Goal: Task Accomplishment & Management: Use online tool/utility

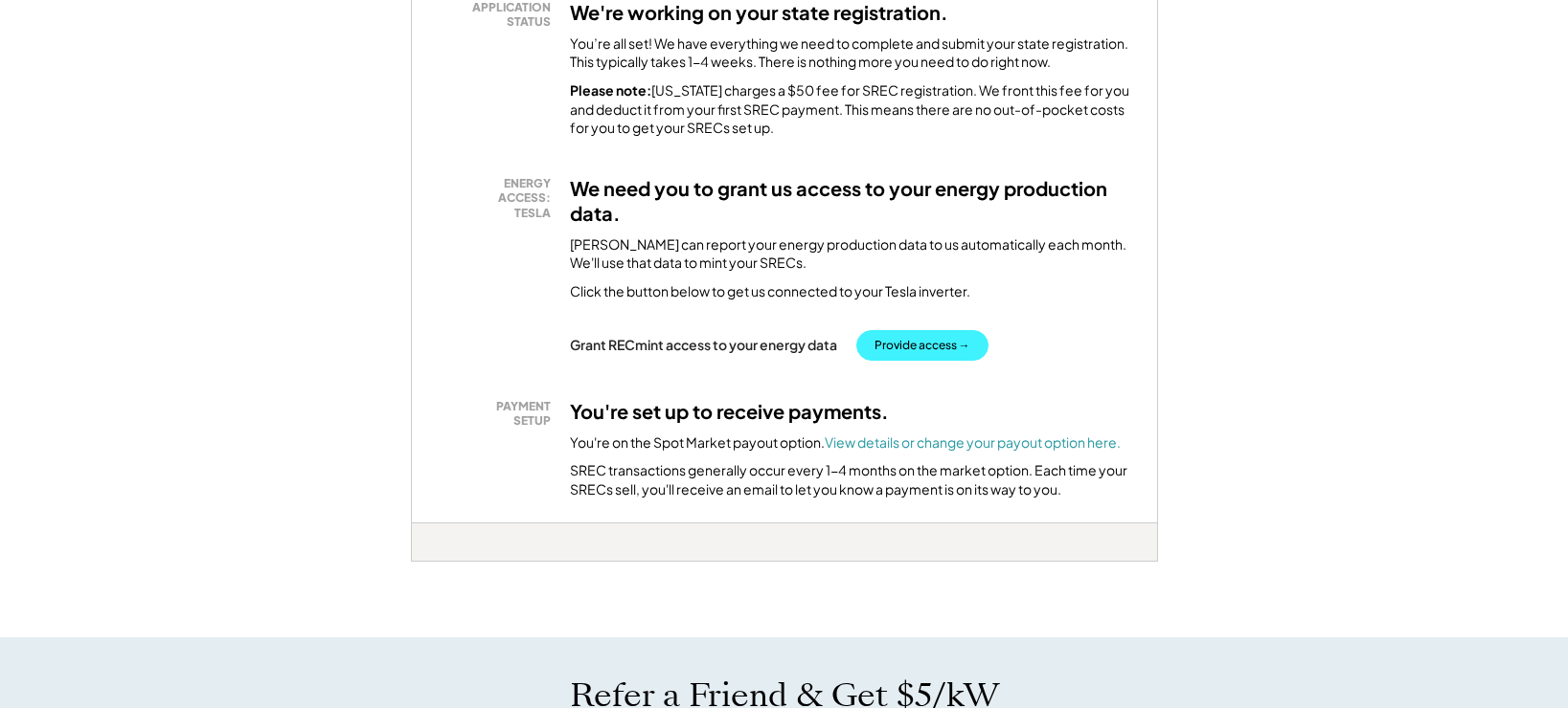
click at [927, 334] on button "Provide access →" at bounding box center [921, 345] width 132 height 30
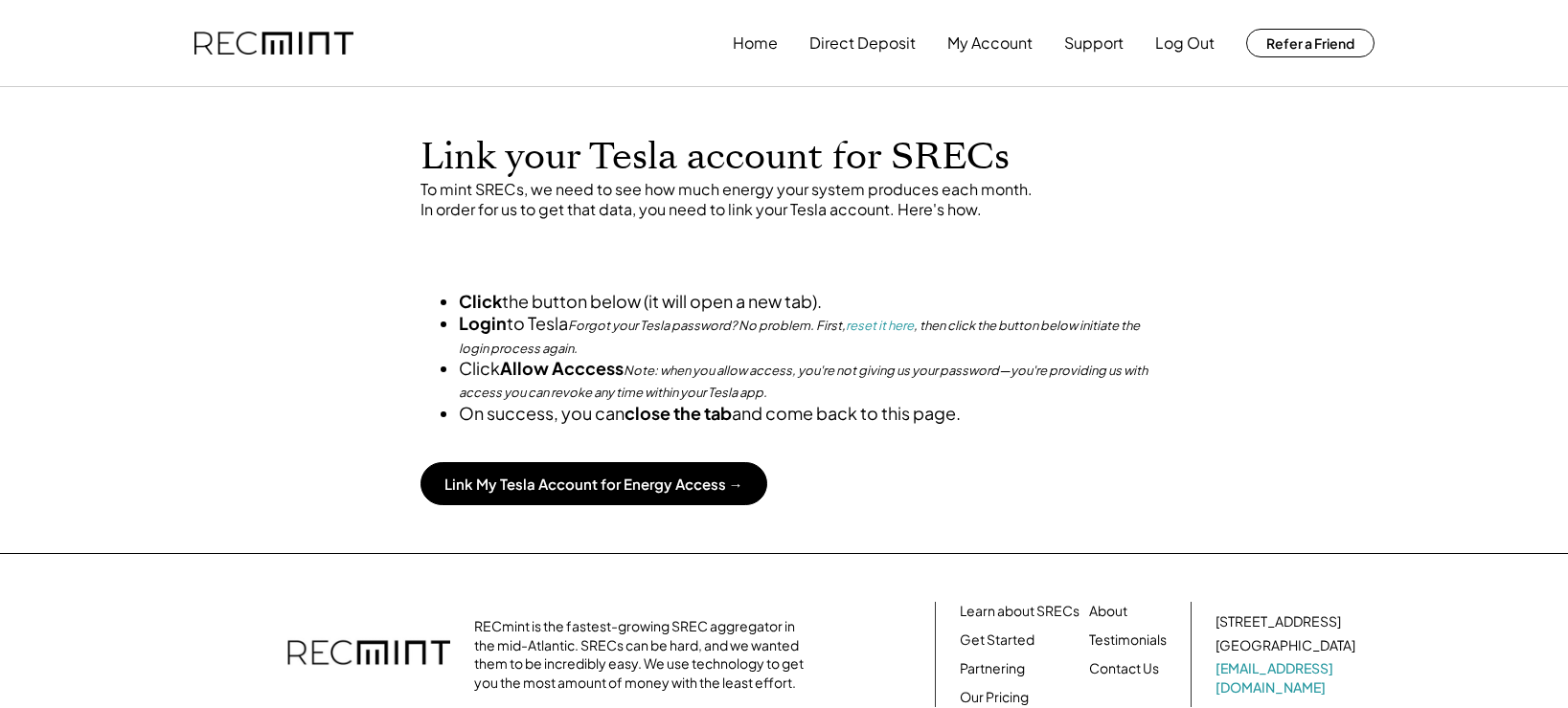
click at [927, 334] on em "Forgot your Tesla password? No problem. First, reset it here , then click the b…" at bounding box center [800, 334] width 683 height 44
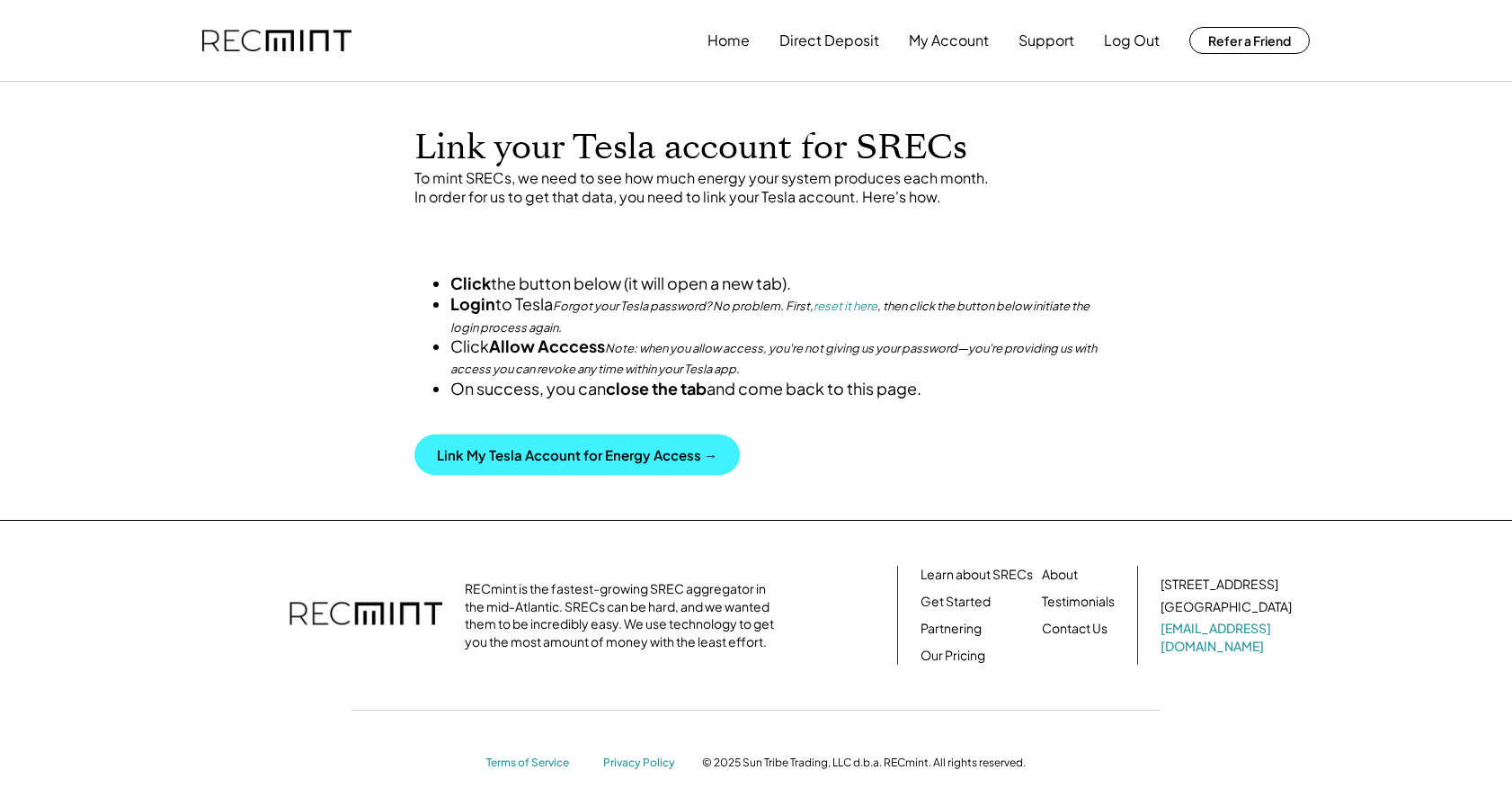
click at [688, 475] on button "Link My Tesla Account for Energy Access →" at bounding box center [576, 454] width 325 height 40
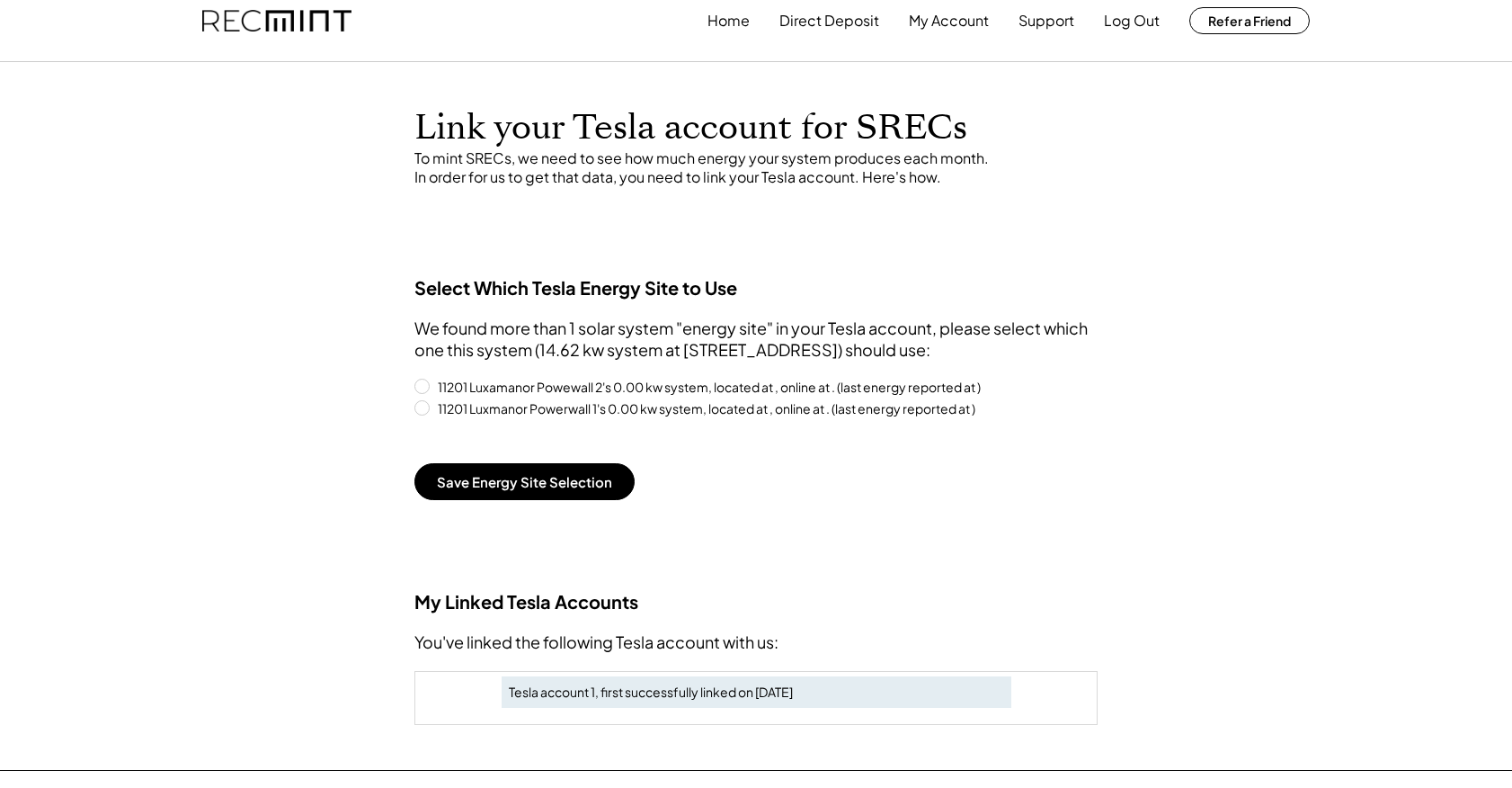
scroll to position [7, 0]
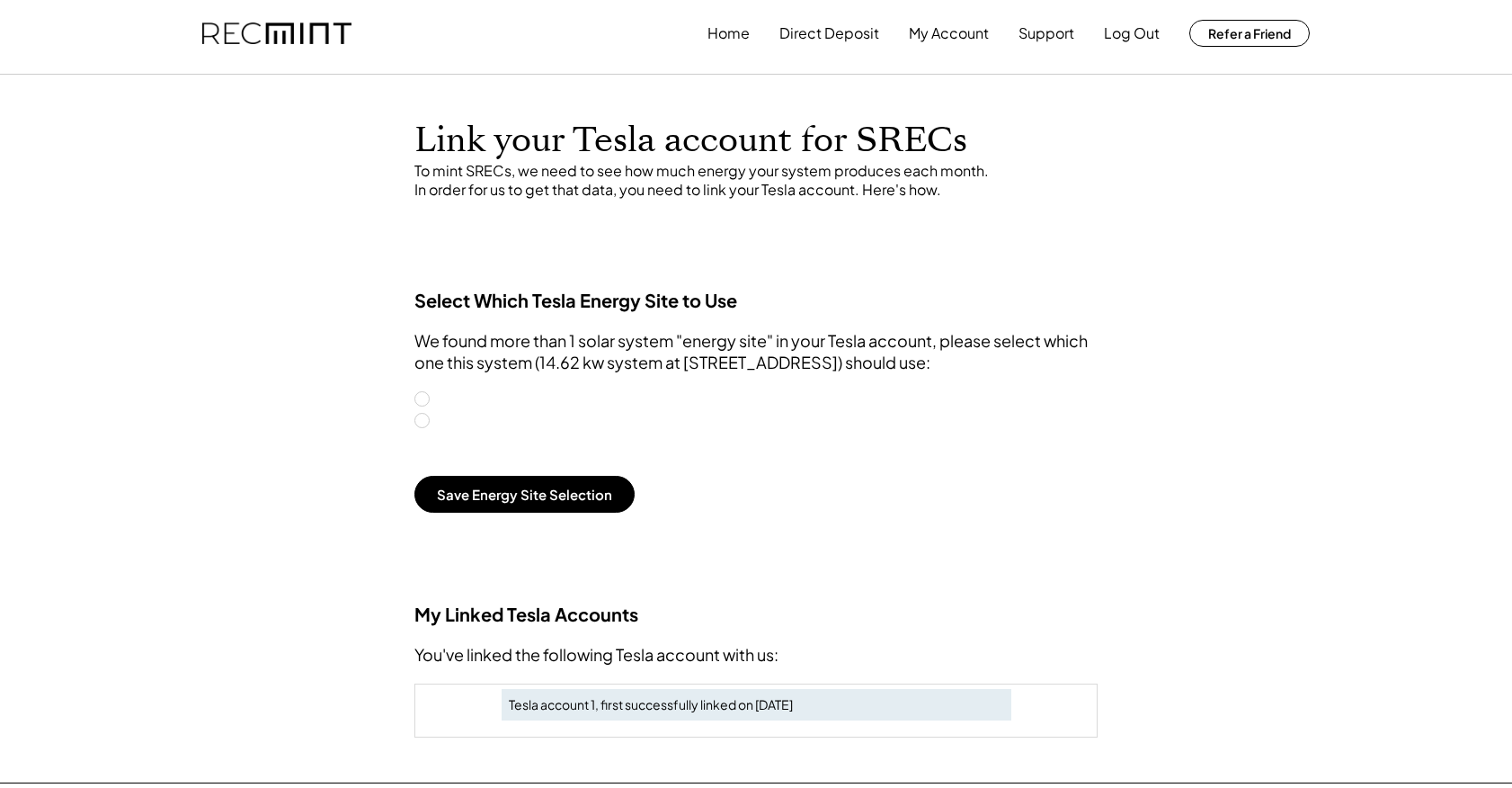
click at [432, 400] on label "11201 Luxamanor Powewall 2's 0.00 kw system, located at , online at . (last ene…" at bounding box center [765, 399] width 665 height 13
click at [432, 421] on label "11201 Luxmanor Powerwall 1's 0.00 kw system, located at , online at . (last ene…" at bounding box center [765, 421] width 665 height 13
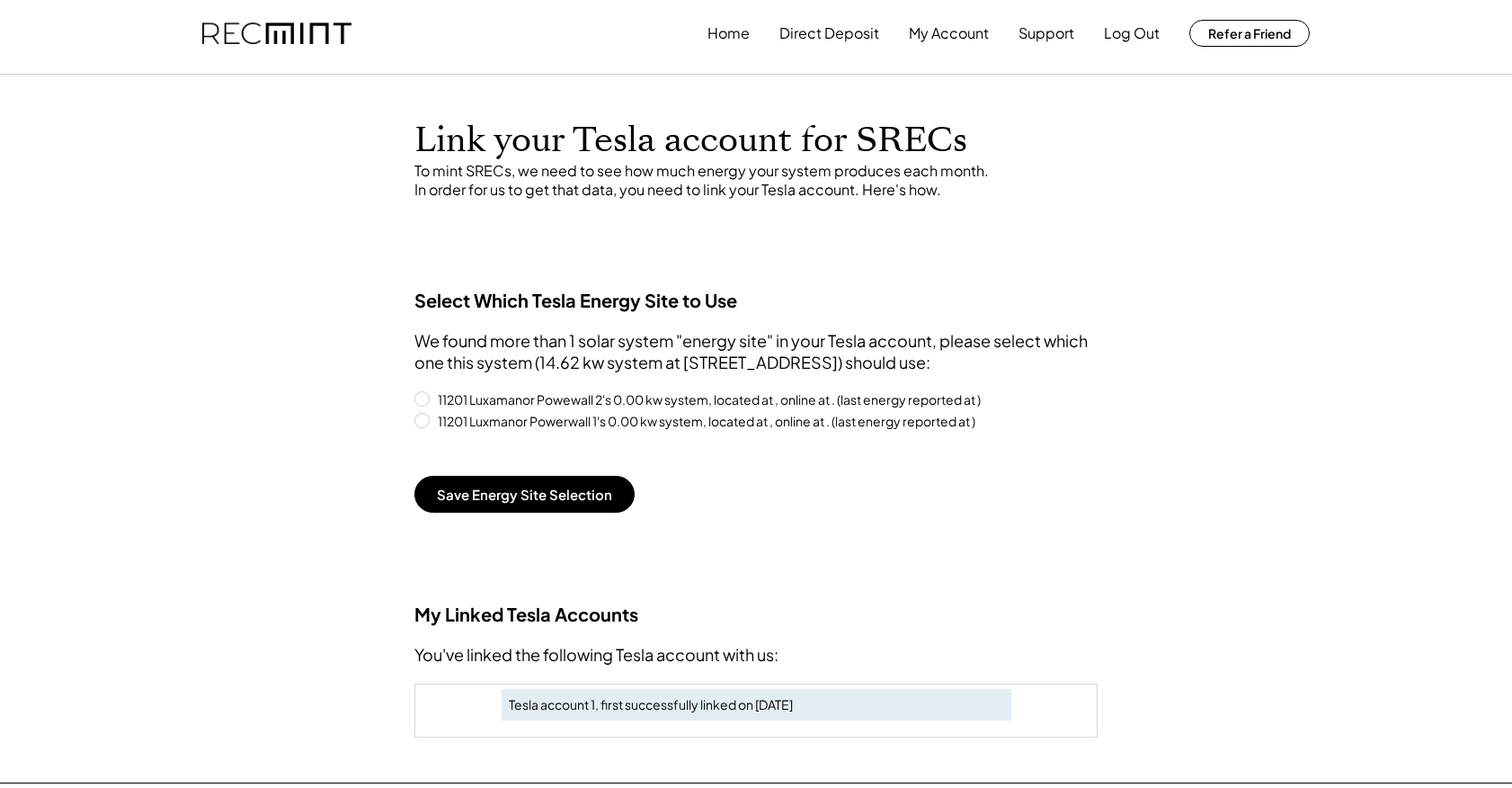
click at [432, 403] on label "11201 Luxamanor Powewall 2's 0.00 kw system, located at , online at . (last ene…" at bounding box center [765, 399] width 665 height 13
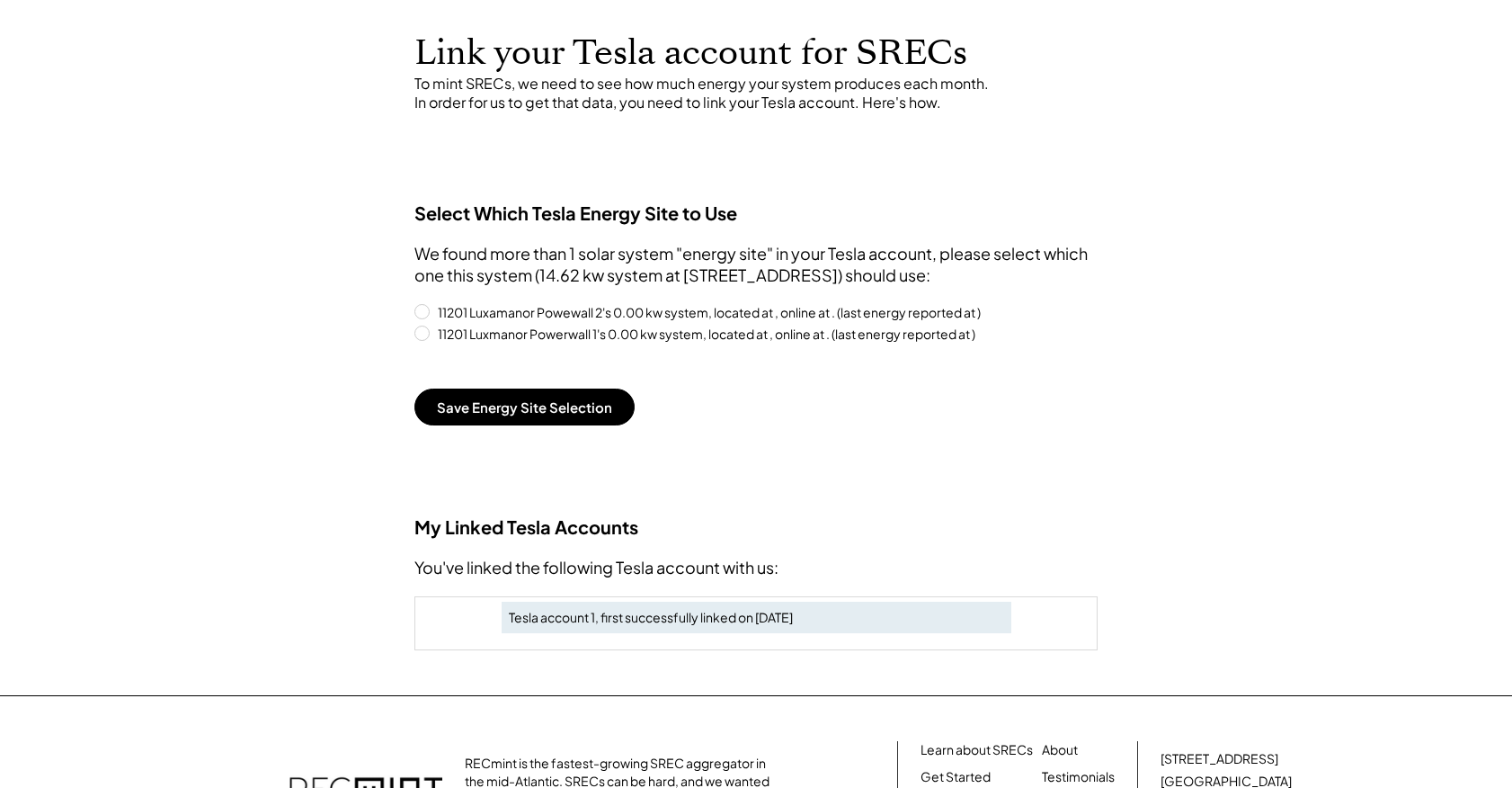
scroll to position [52, 0]
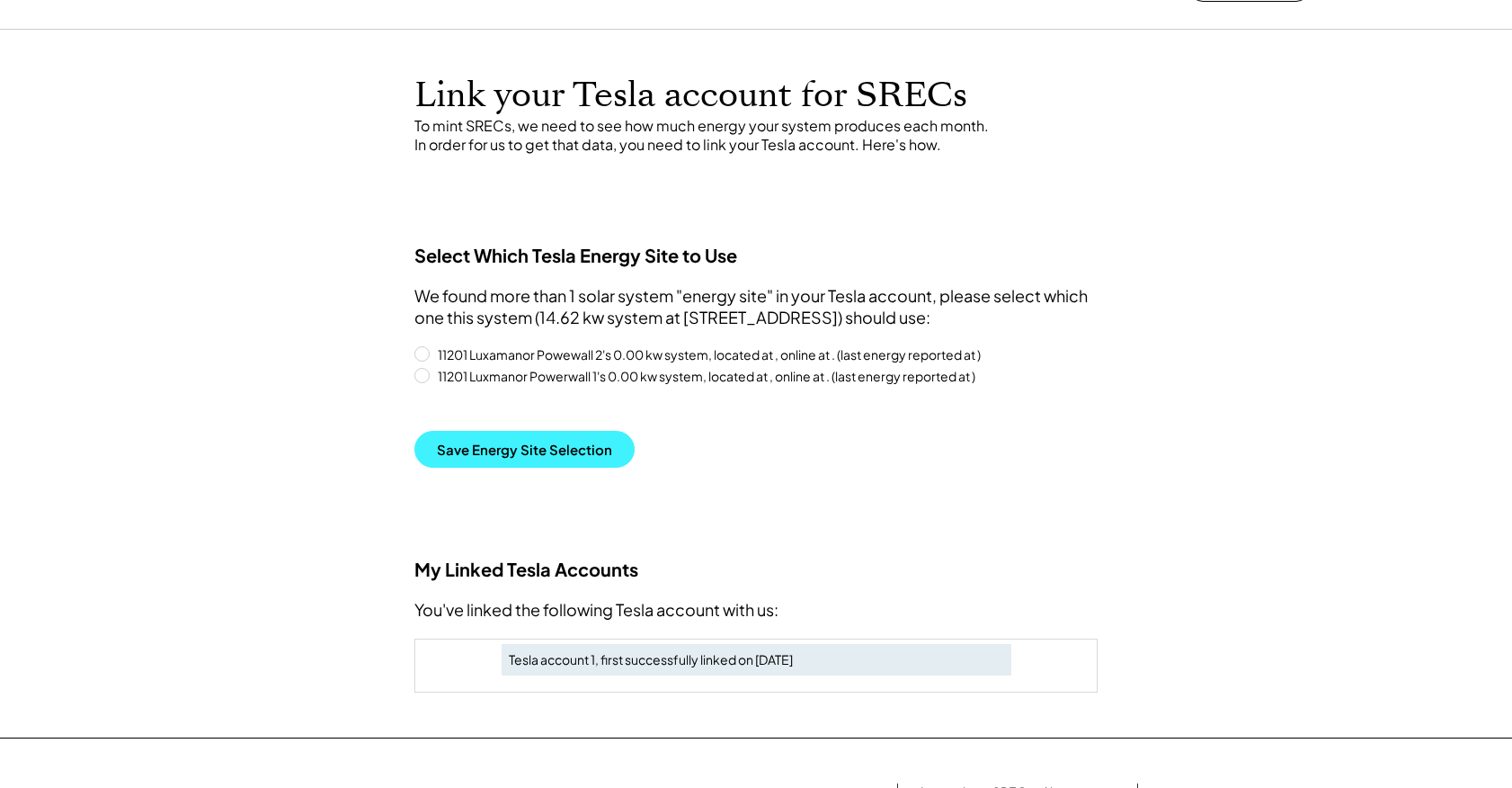
click at [599, 454] on button "Save Energy Site Selection" at bounding box center [524, 449] width 220 height 37
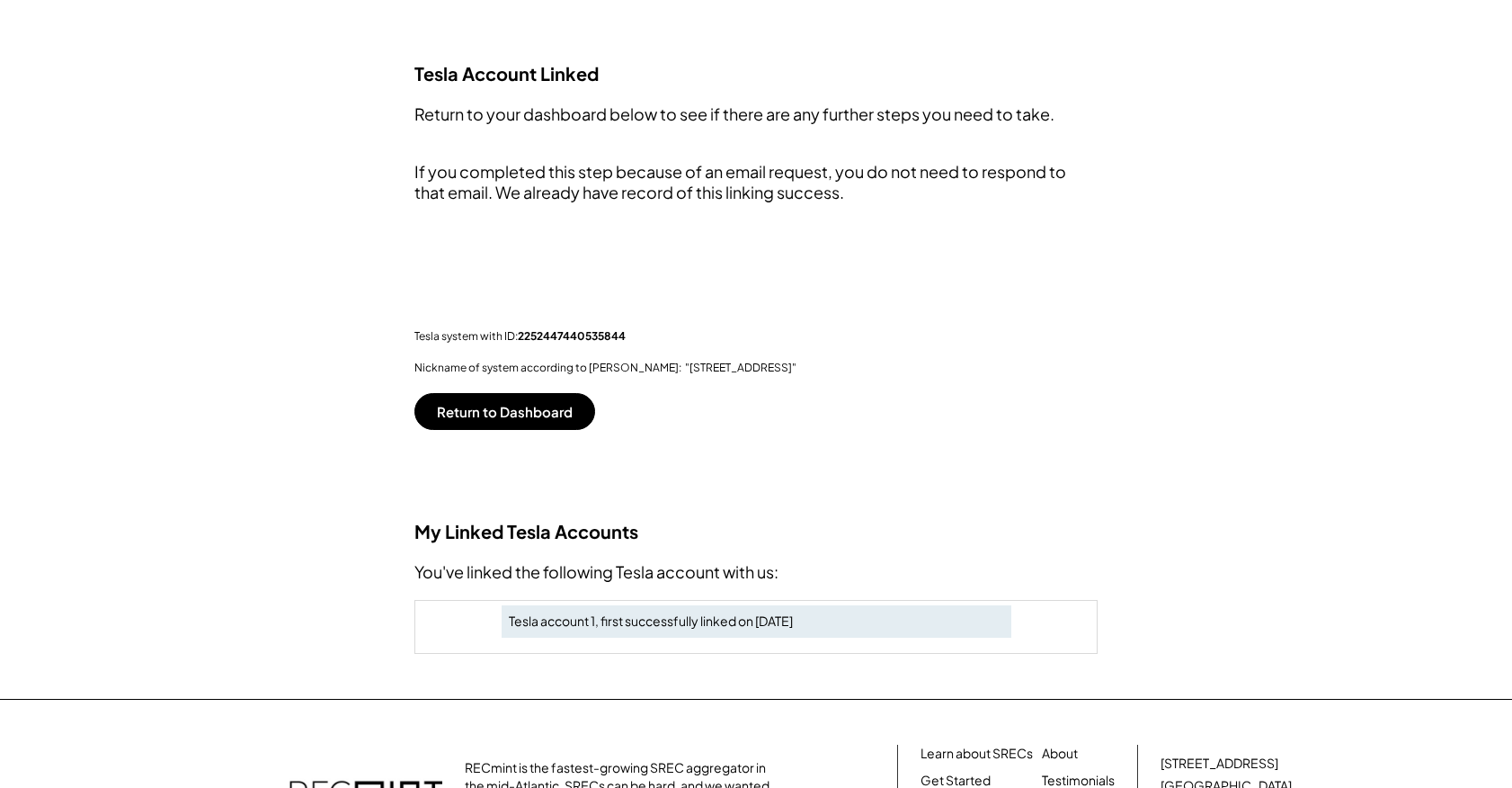
scroll to position [236, 0]
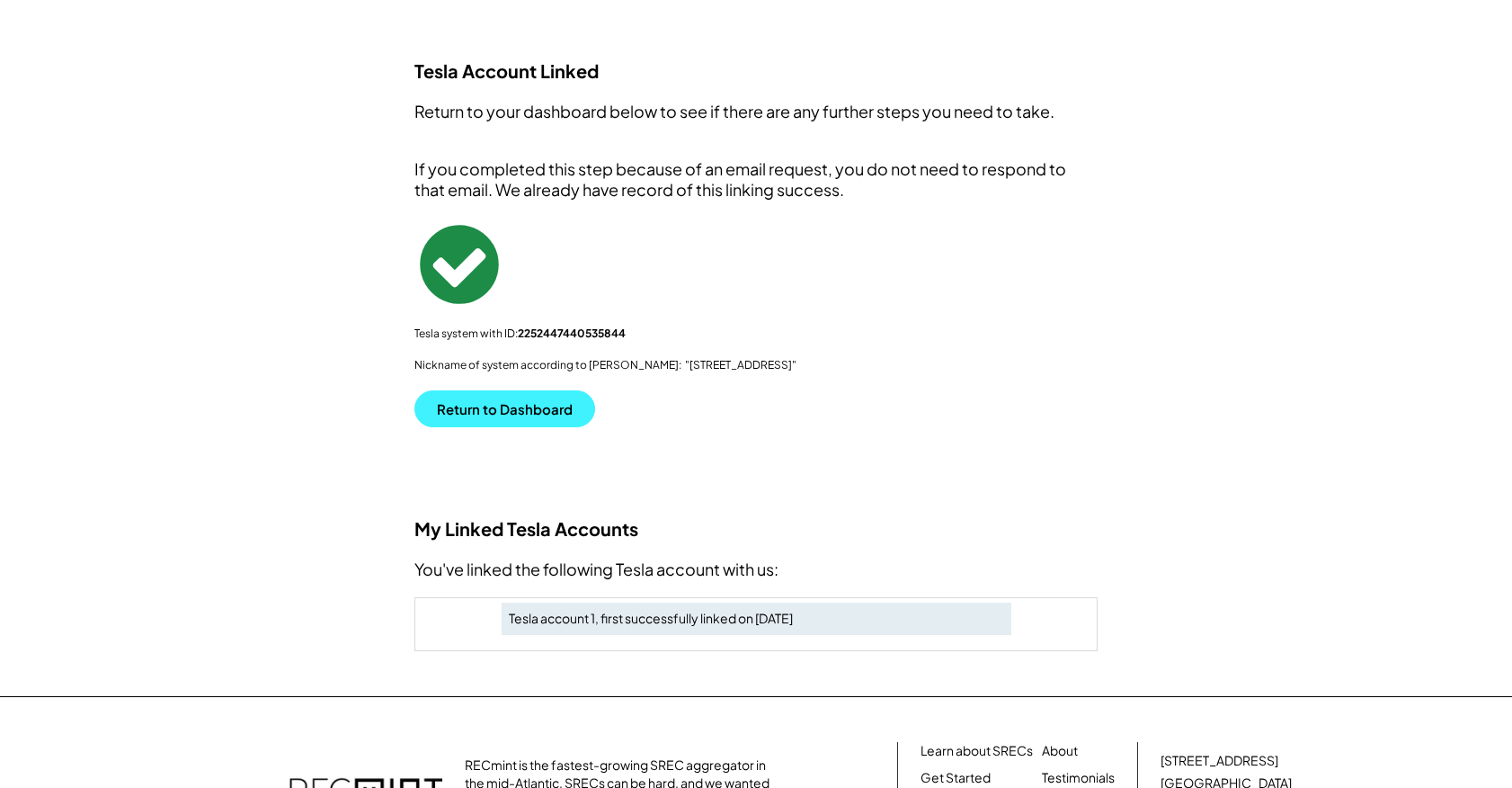
click at [519, 421] on button "Return to Dashboard" at bounding box center [504, 409] width 180 height 37
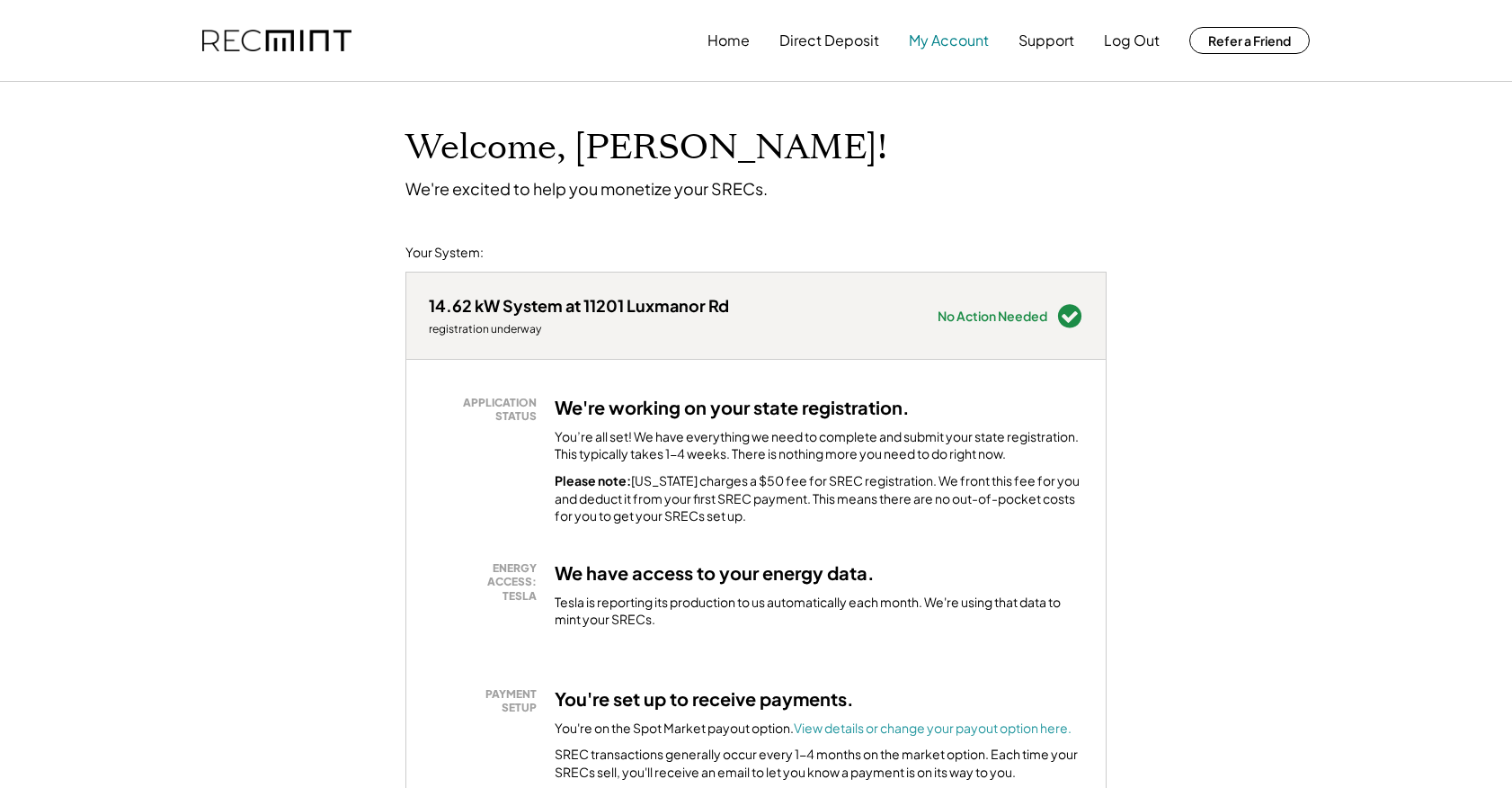
click at [952, 44] on button "My Account" at bounding box center [948, 40] width 80 height 36
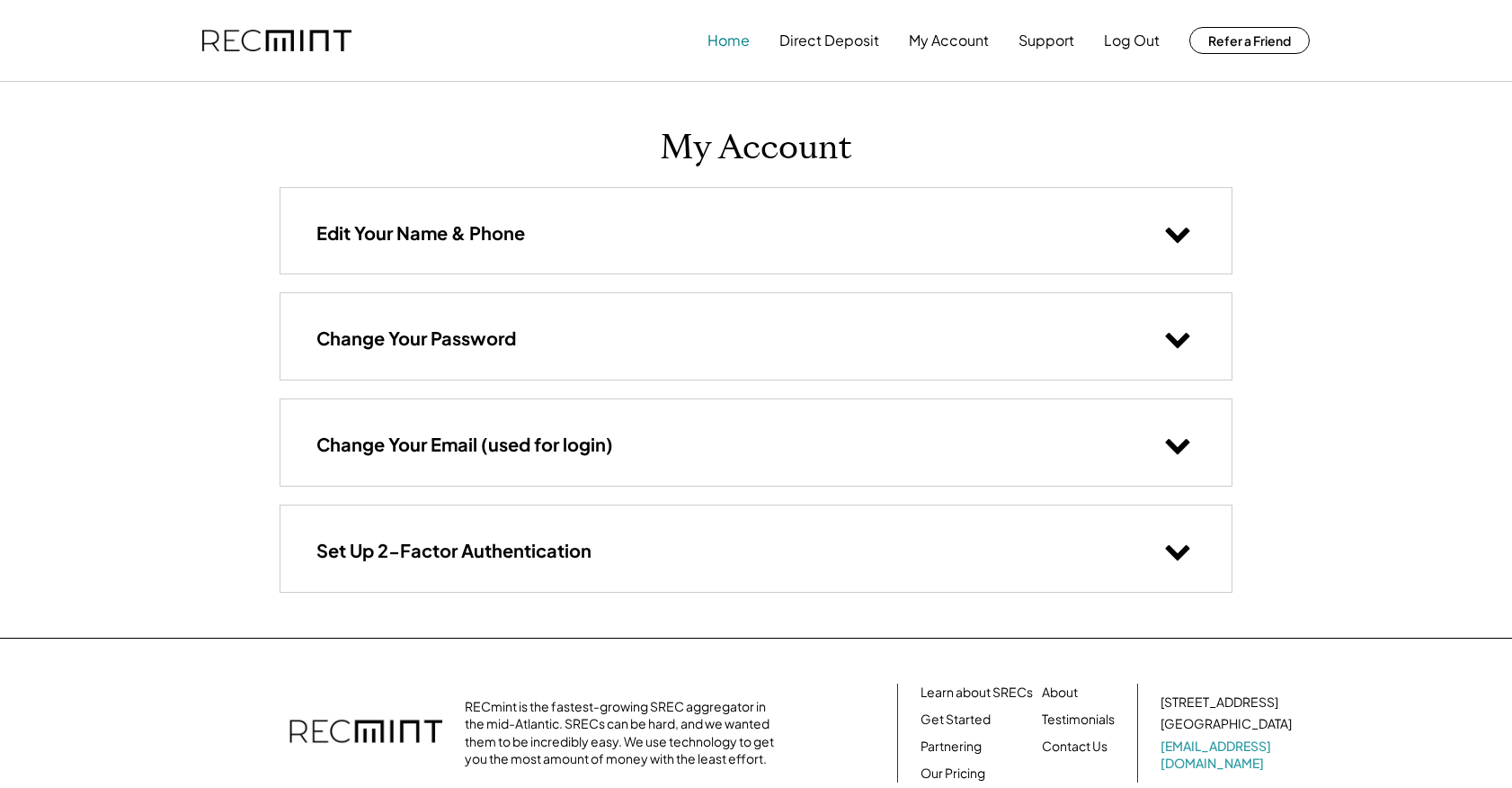
click at [741, 50] on button "Home" at bounding box center [728, 40] width 42 height 36
